Goal: Task Accomplishment & Management: Manage account settings

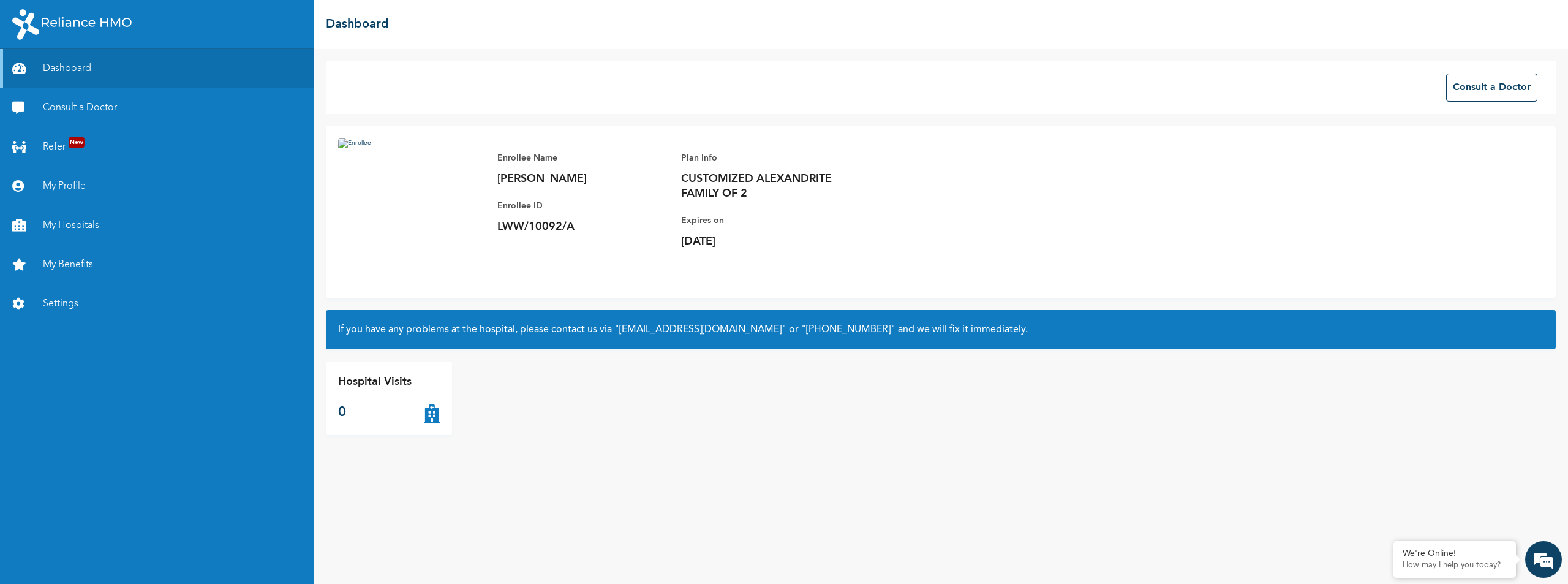
click at [701, 183] on p "CUSTOMIZED ALEXANDRITE FAMILY OF 2" at bounding box center [767, 186] width 172 height 29
click at [66, 187] on link "My Profile" at bounding box center [156, 186] width 314 height 40
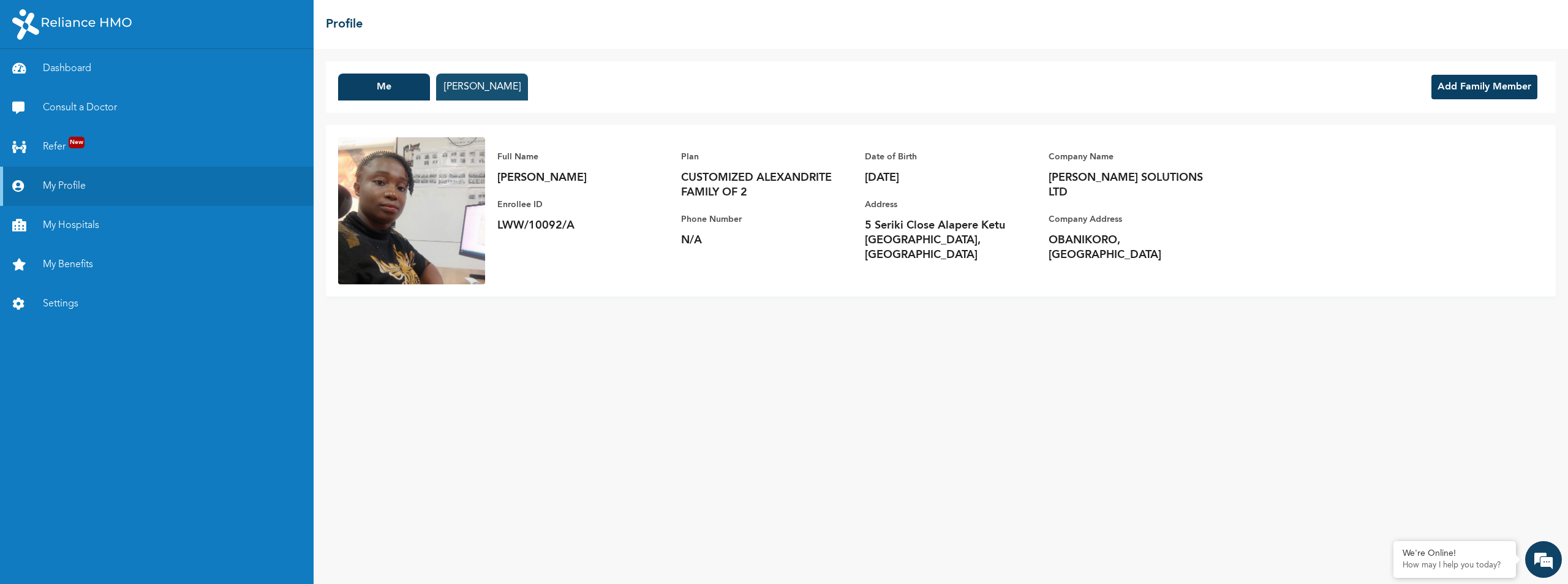
click at [482, 90] on button "[PERSON_NAME]" at bounding box center [482, 86] width 92 height 27
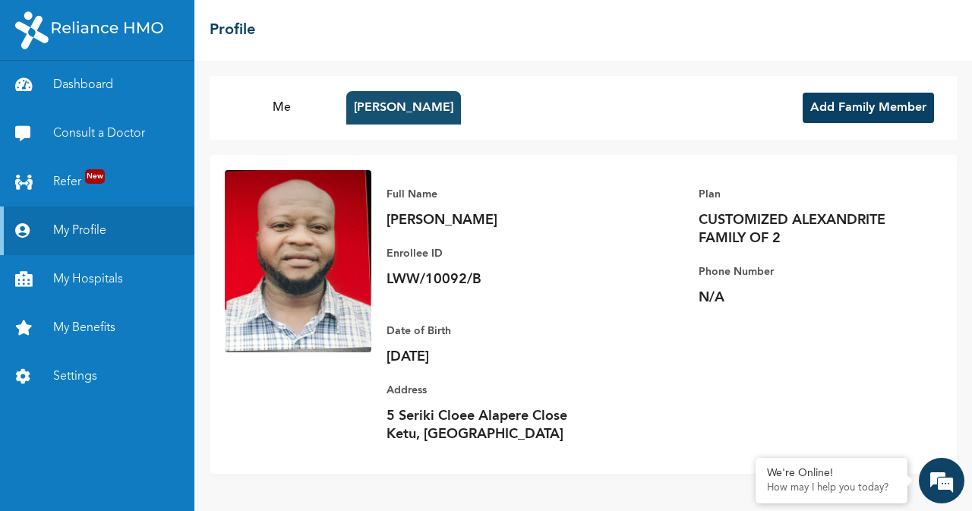
click at [428, 113] on button "[PERSON_NAME]" at bounding box center [403, 107] width 115 height 33
click at [825, 104] on button "Add Family Member" at bounding box center [868, 108] width 131 height 30
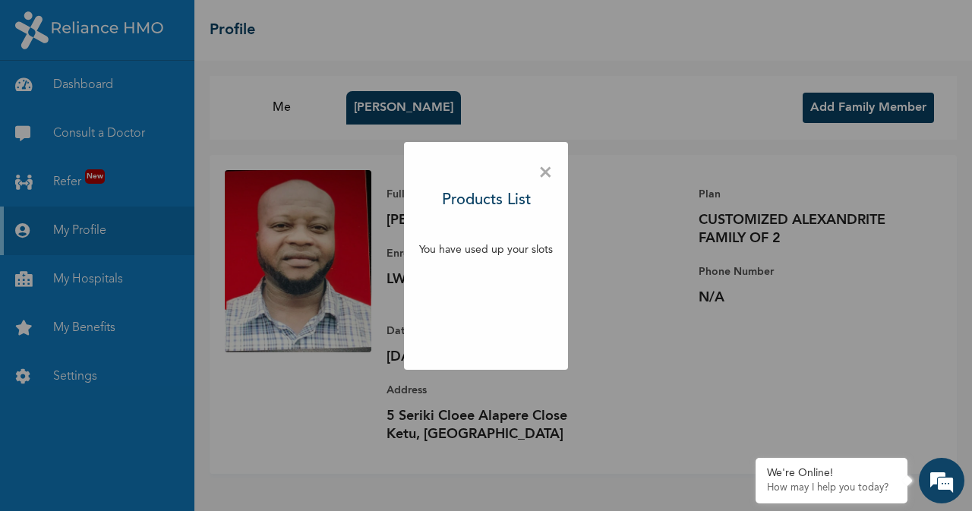
click at [548, 167] on span "×" at bounding box center [546, 173] width 14 height 32
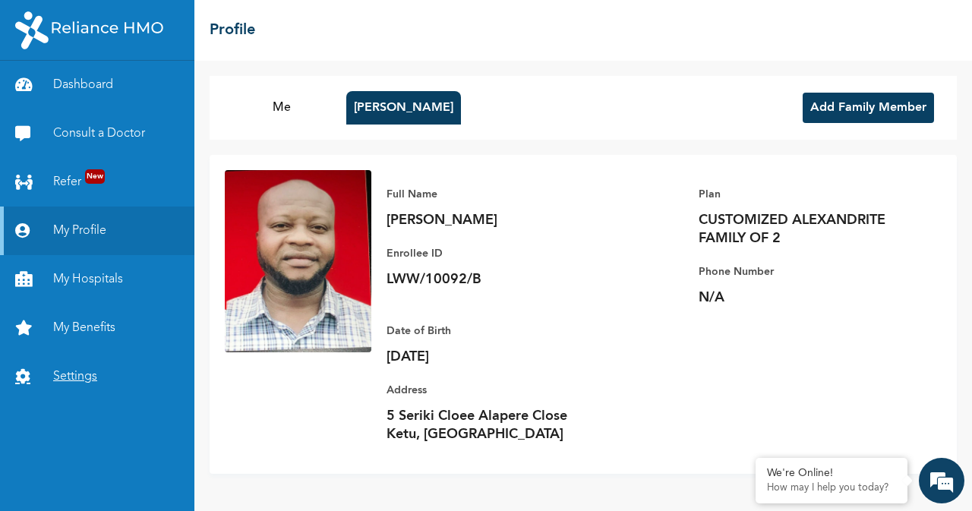
click at [84, 375] on link "Settings" at bounding box center [97, 377] width 194 height 49
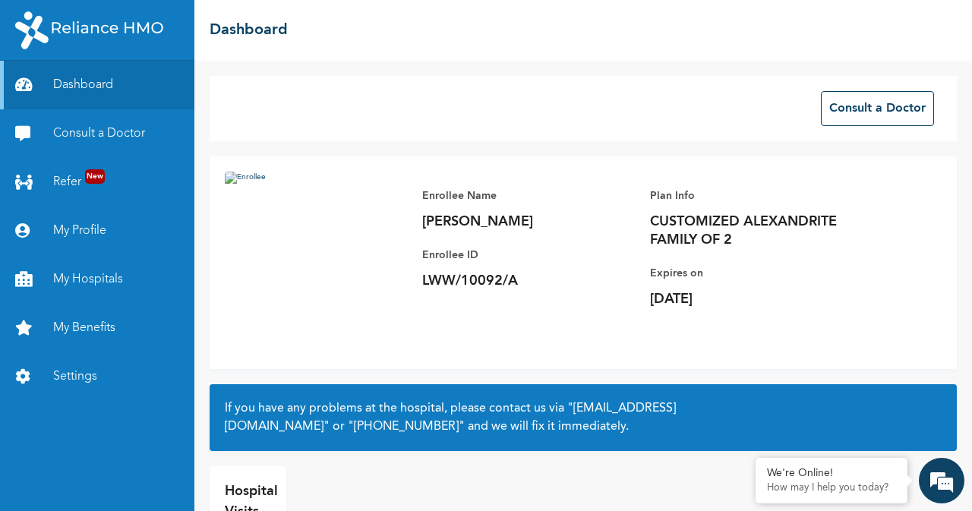
click at [316, 296] on img at bounding box center [316, 263] width 182 height 182
click at [84, 91] on link "Dashboard" at bounding box center [97, 85] width 194 height 49
